Goal: Task Accomplishment & Management: Use online tool/utility

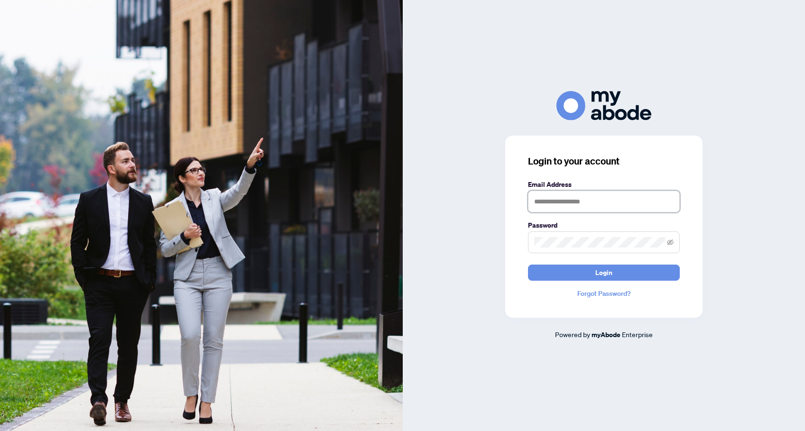
click at [621, 202] on input "text" at bounding box center [604, 202] width 152 height 22
type input "**********"
click at [587, 274] on button "Login" at bounding box center [604, 273] width 152 height 16
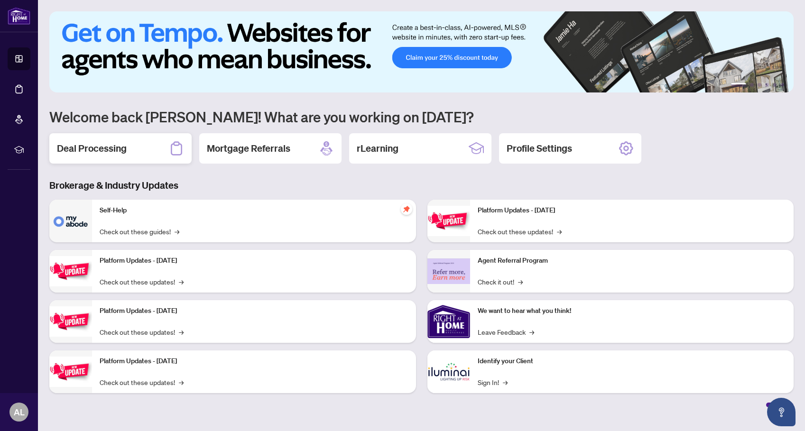
click at [112, 150] on h2 "Deal Processing" at bounding box center [92, 148] width 70 height 13
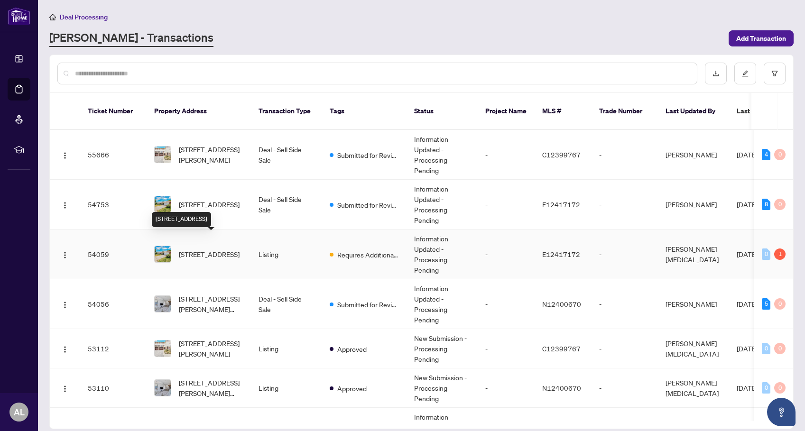
click at [227, 249] on span "[STREET_ADDRESS]" at bounding box center [209, 254] width 61 height 10
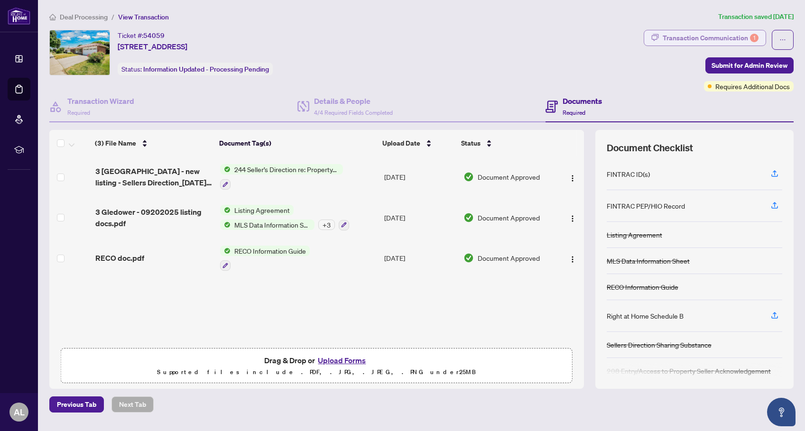
click at [710, 31] on div "Transaction Communication 1" at bounding box center [710, 37] width 96 height 15
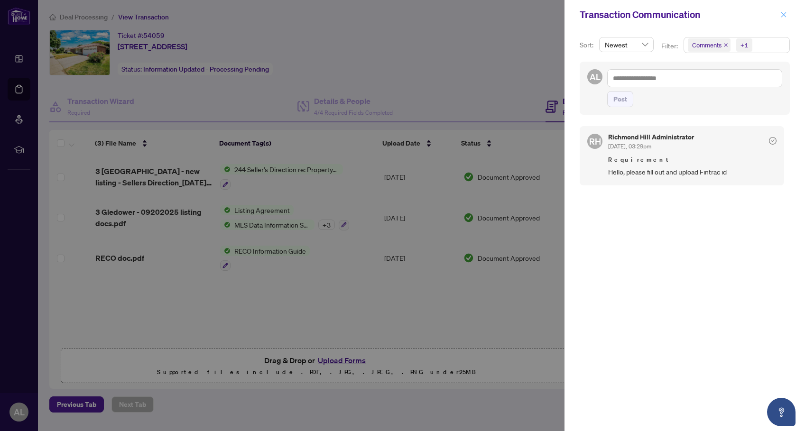
click at [783, 15] on icon "close" at bounding box center [783, 14] width 7 height 7
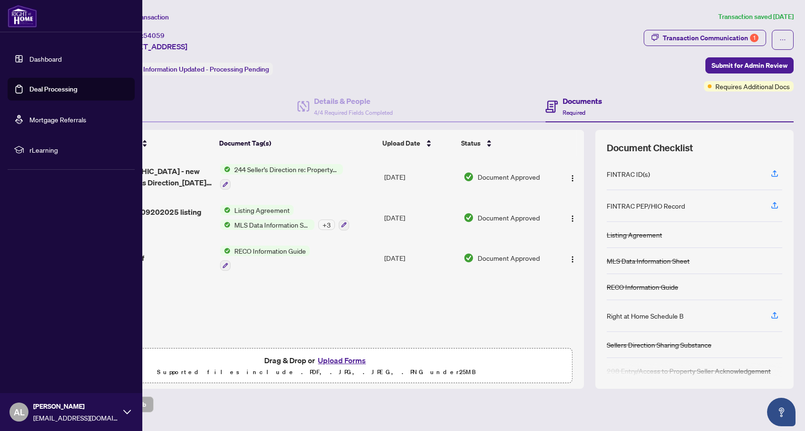
click at [45, 58] on link "Dashboard" at bounding box center [45, 59] width 32 height 9
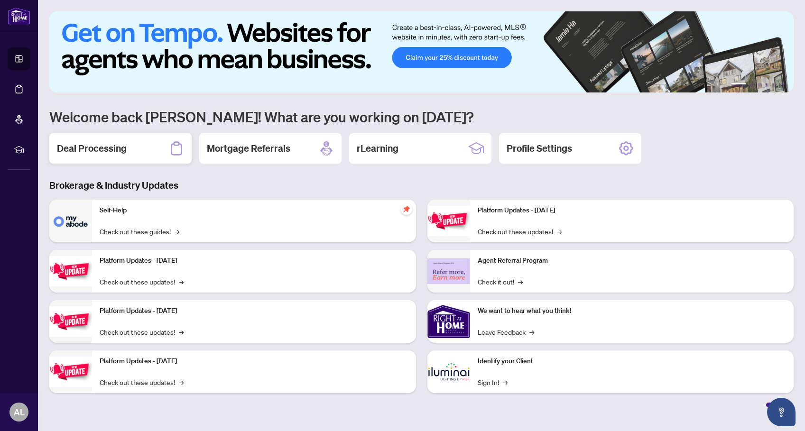
click at [111, 155] on h2 "Deal Processing" at bounding box center [92, 148] width 70 height 13
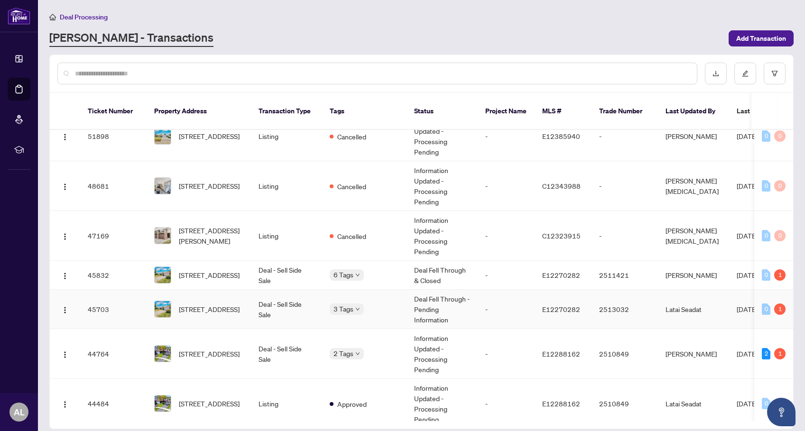
scroll to position [379, 0]
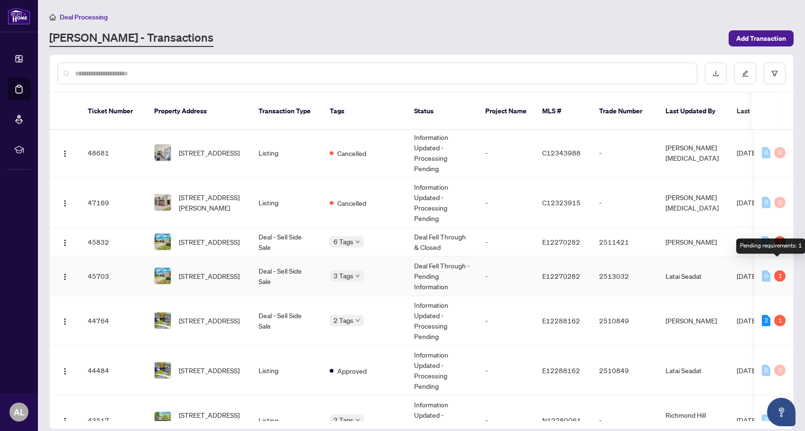
click at [775, 270] on div "1" at bounding box center [779, 275] width 11 height 11
click at [444, 259] on td "Deal Fell Through - Pending Information" at bounding box center [441, 276] width 71 height 39
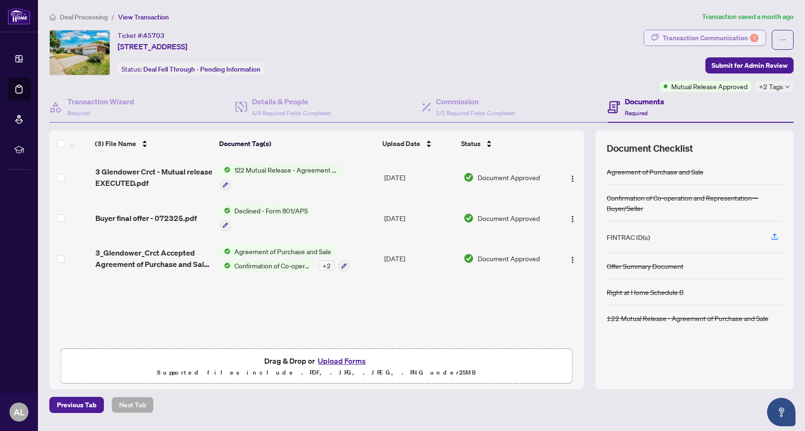
click at [719, 37] on div "Transaction Communication 1" at bounding box center [710, 37] width 96 height 15
